Goal: Task Accomplishment & Management: Manage account settings

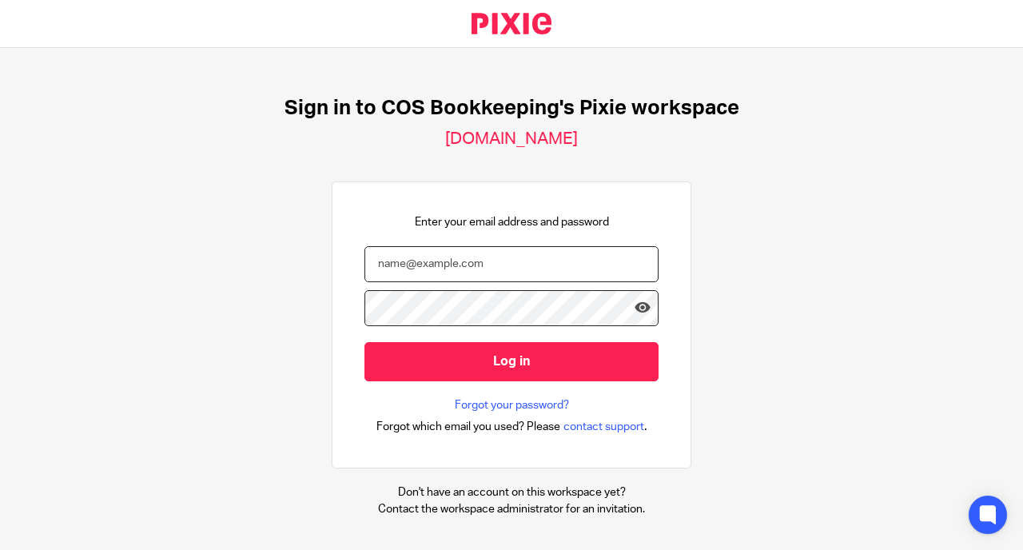
click at [413, 265] on input "email" at bounding box center [511, 264] width 294 height 36
click at [538, 265] on input "email" at bounding box center [511, 264] width 294 height 36
paste input "[PERSON_NAME][EMAIL_ADDRESS][DOMAIN_NAME]"
type input "[PERSON_NAME][EMAIL_ADDRESS][DOMAIN_NAME]"
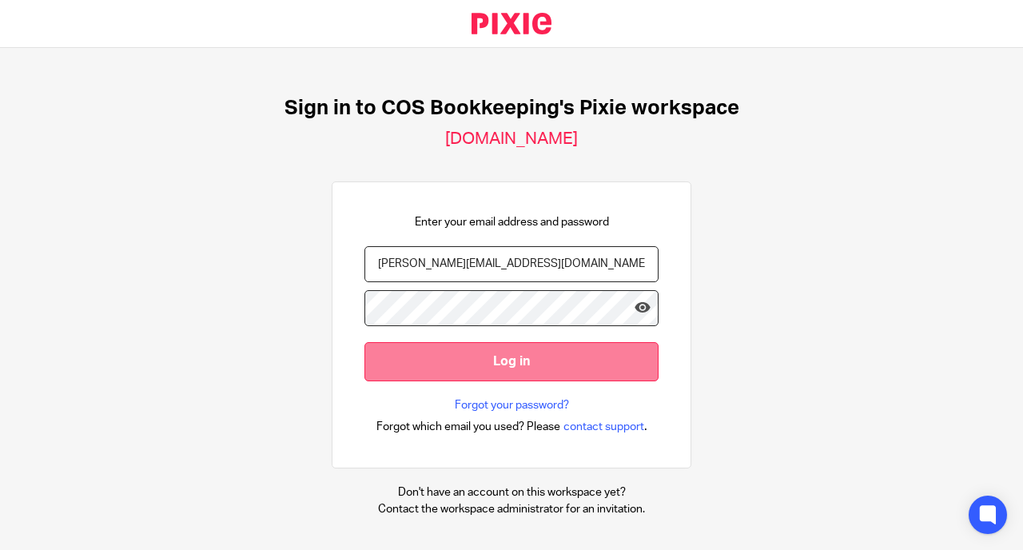
click at [485, 365] on input "Log in" at bounding box center [511, 361] width 294 height 39
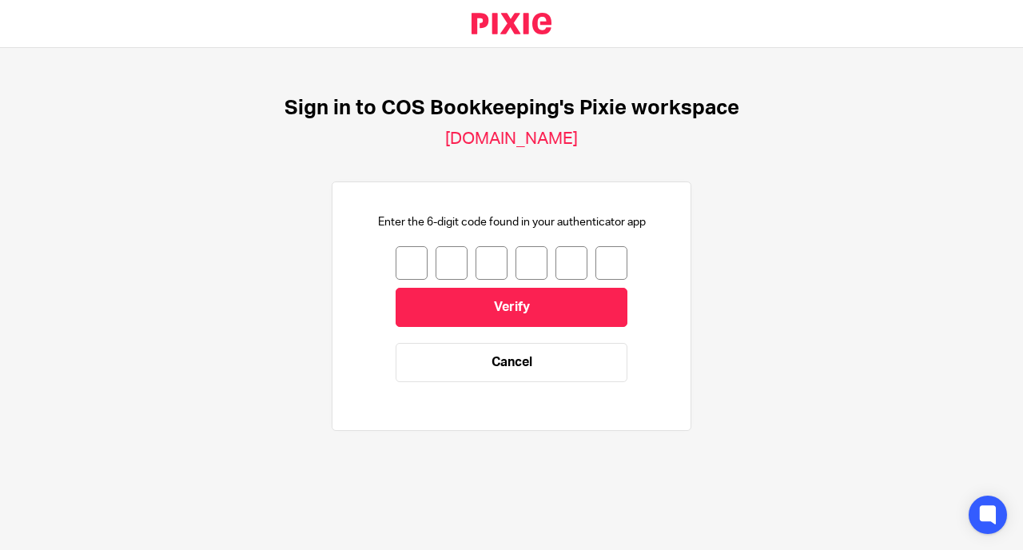
click at [395, 263] on input "number" at bounding box center [411, 263] width 32 height 34
type input "1"
type input "3"
type input "1"
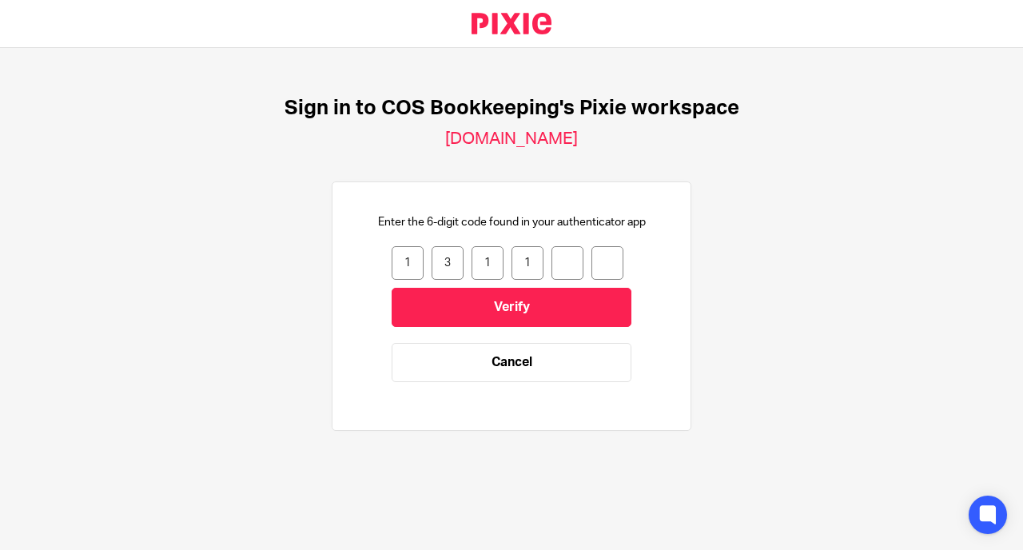
type input "6"
type input "8"
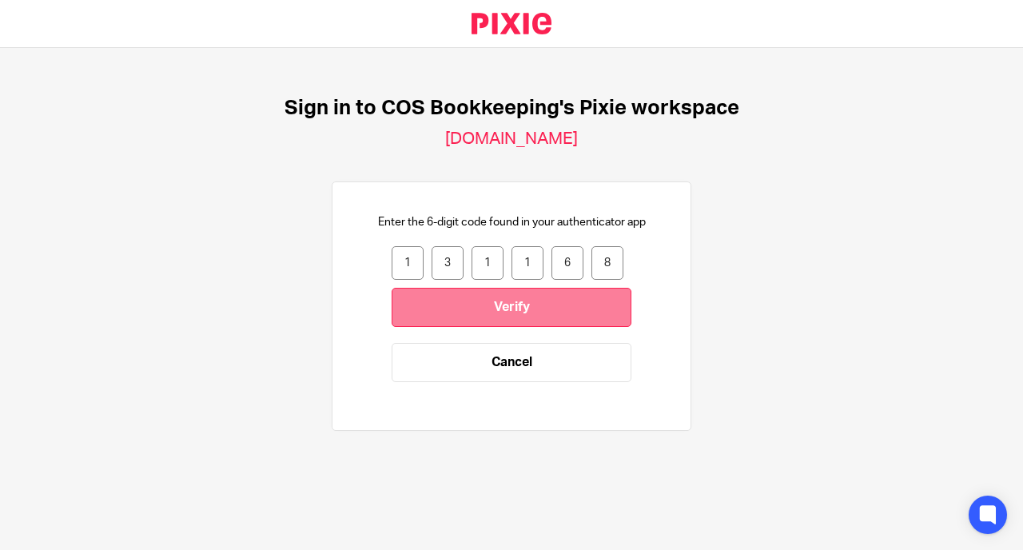
click at [503, 304] on input "Verify" at bounding box center [511, 307] width 240 height 39
